Goal: Transaction & Acquisition: Subscribe to service/newsletter

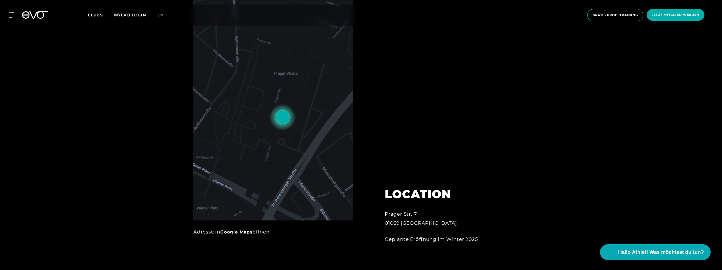
scroll to position [311, 0]
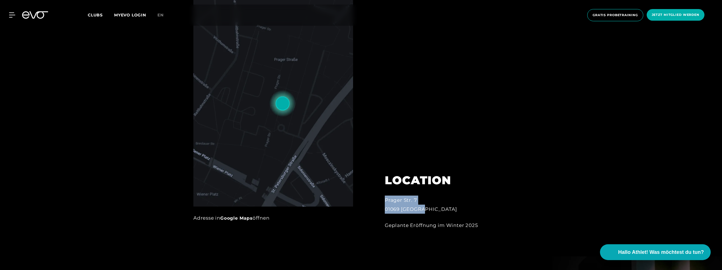
drag, startPoint x: 385, startPoint y: 199, endPoint x: 426, endPoint y: 212, distance: 42.3
click at [426, 212] on div "Prager Str. 7 01069 Dresden" at bounding box center [447, 205] width 125 height 18
drag, startPoint x: 426, startPoint y: 212, endPoint x: 416, endPoint y: 207, distance: 10.9
copy div "Prager Str. 7 01069 Dresden"
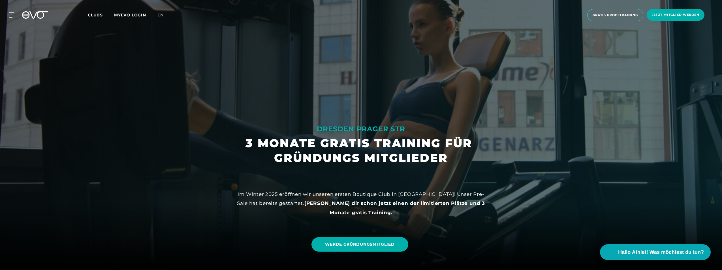
click at [101, 13] on span "Clubs" at bounding box center [95, 14] width 15 height 5
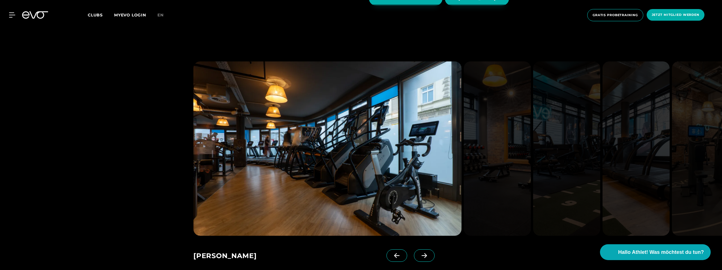
scroll to position [368, 0]
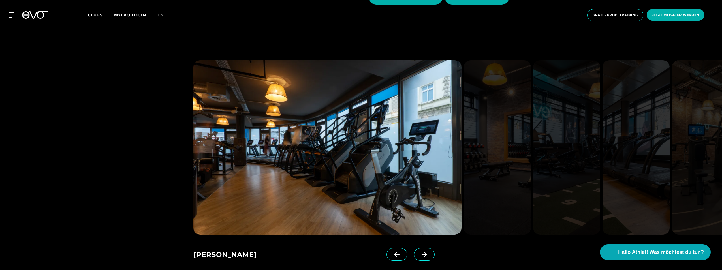
click at [420, 256] on icon at bounding box center [424, 254] width 10 height 5
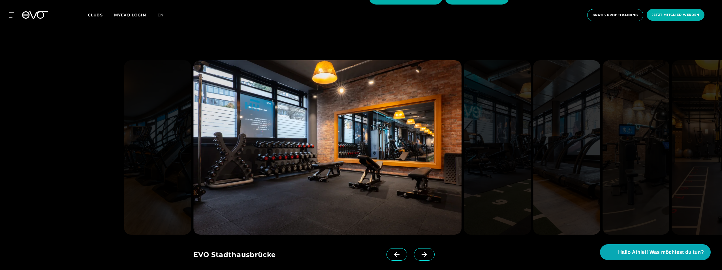
click at [420, 256] on icon at bounding box center [424, 254] width 10 height 5
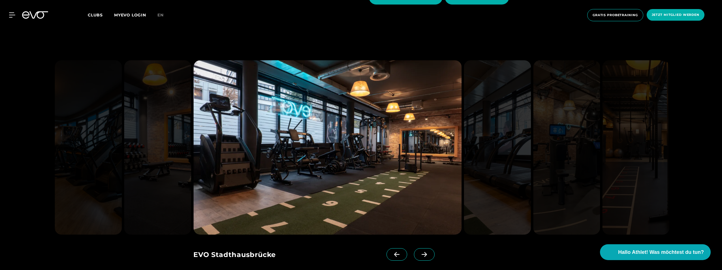
click at [420, 256] on icon at bounding box center [424, 254] width 10 height 5
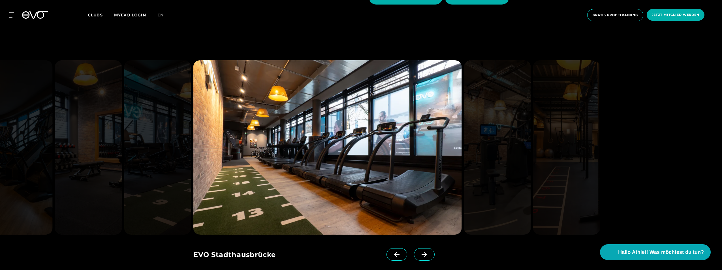
click at [420, 256] on icon at bounding box center [424, 254] width 10 height 5
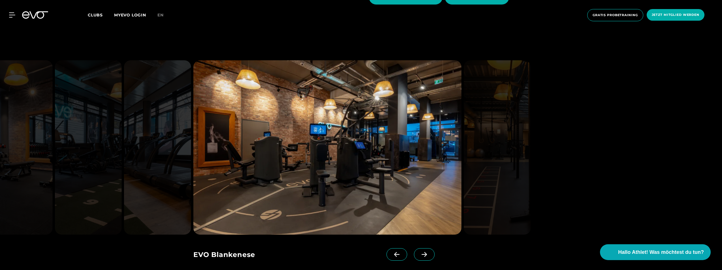
click at [420, 256] on icon at bounding box center [424, 254] width 10 height 5
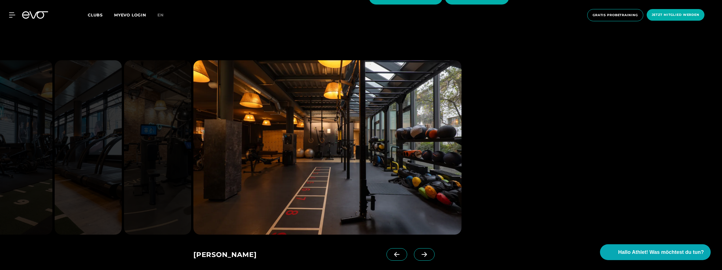
click at [420, 256] on icon at bounding box center [424, 254] width 10 height 5
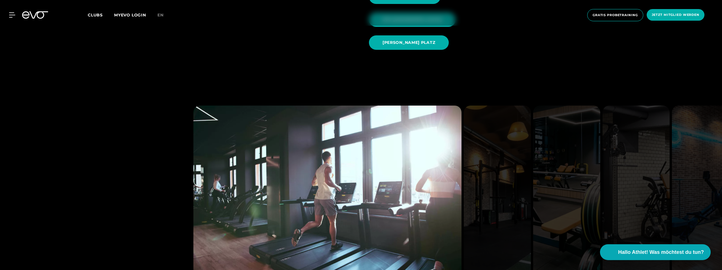
scroll to position [765, 0]
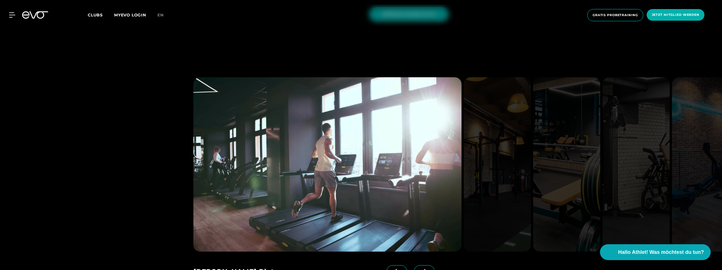
click at [419, 269] on icon at bounding box center [424, 271] width 10 height 5
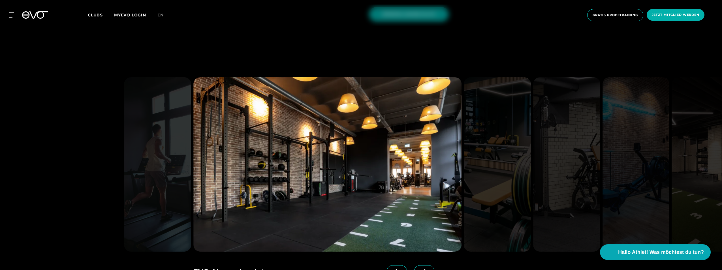
click at [419, 269] on icon at bounding box center [424, 271] width 10 height 5
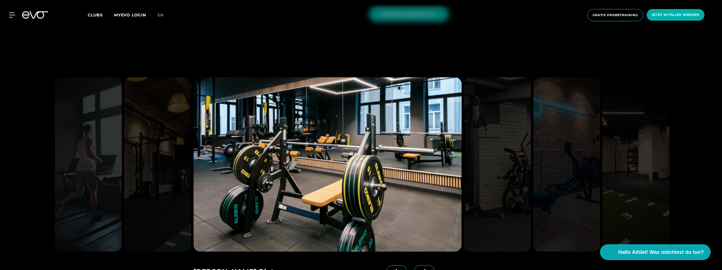
click at [419, 269] on icon at bounding box center [424, 271] width 10 height 5
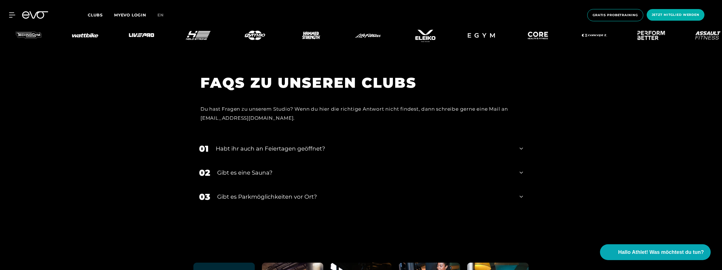
scroll to position [2350, 0]
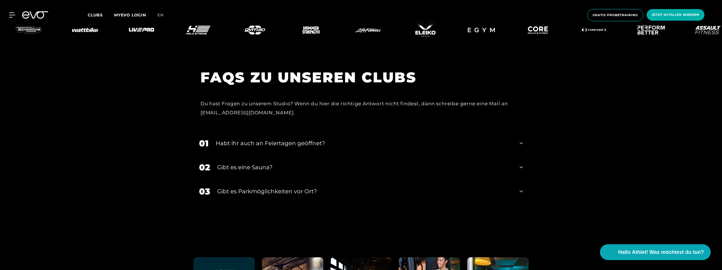
click at [301, 139] on div "Habt ihr auch an Feiertagen geöffnet?" at bounding box center [364, 143] width 297 height 8
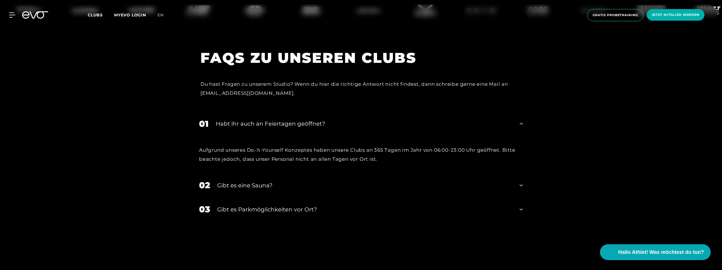
scroll to position [2342, 0]
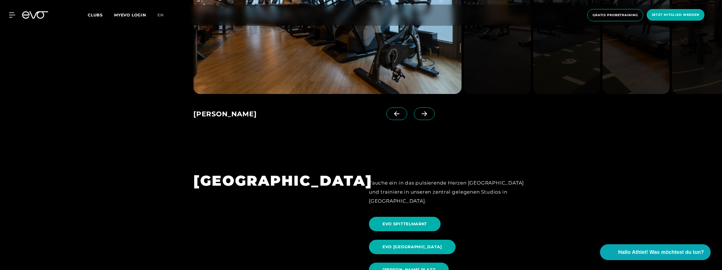
scroll to position [388, 0]
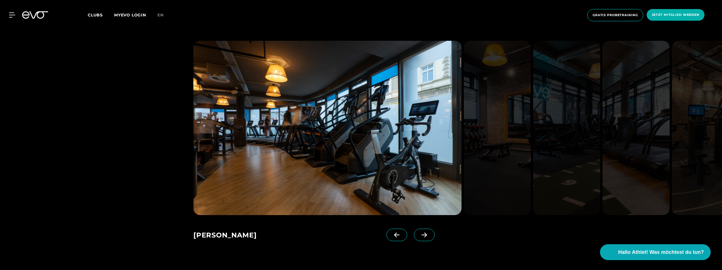
click at [124, 15] on link "MYEVO LOGIN" at bounding box center [130, 14] width 32 height 5
click at [677, 16] on span "Jetzt Mitglied werden" at bounding box center [676, 14] width 48 height 5
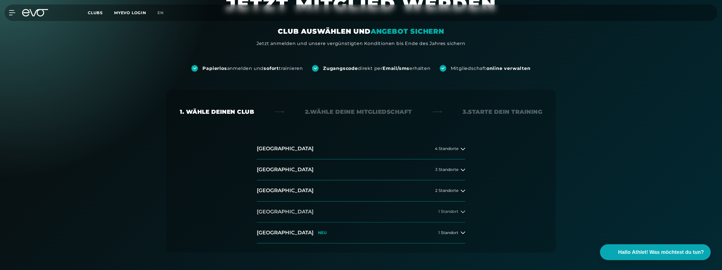
scroll to position [28, 0]
